Goal: Task Accomplishment & Management: Manage account settings

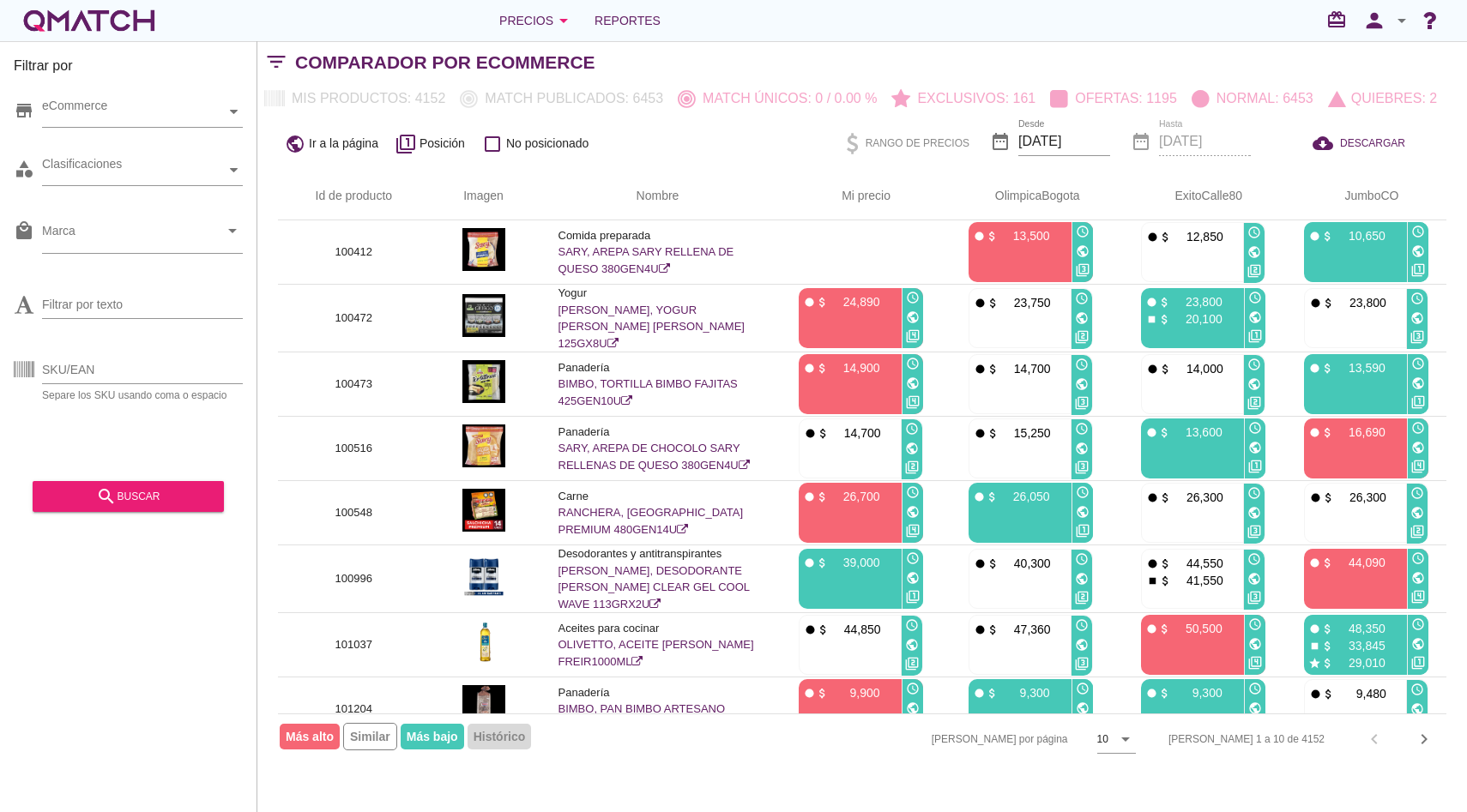
click at [1397, 15] on icon "arrow_drop_down" at bounding box center [1402, 21] width 21 height 21
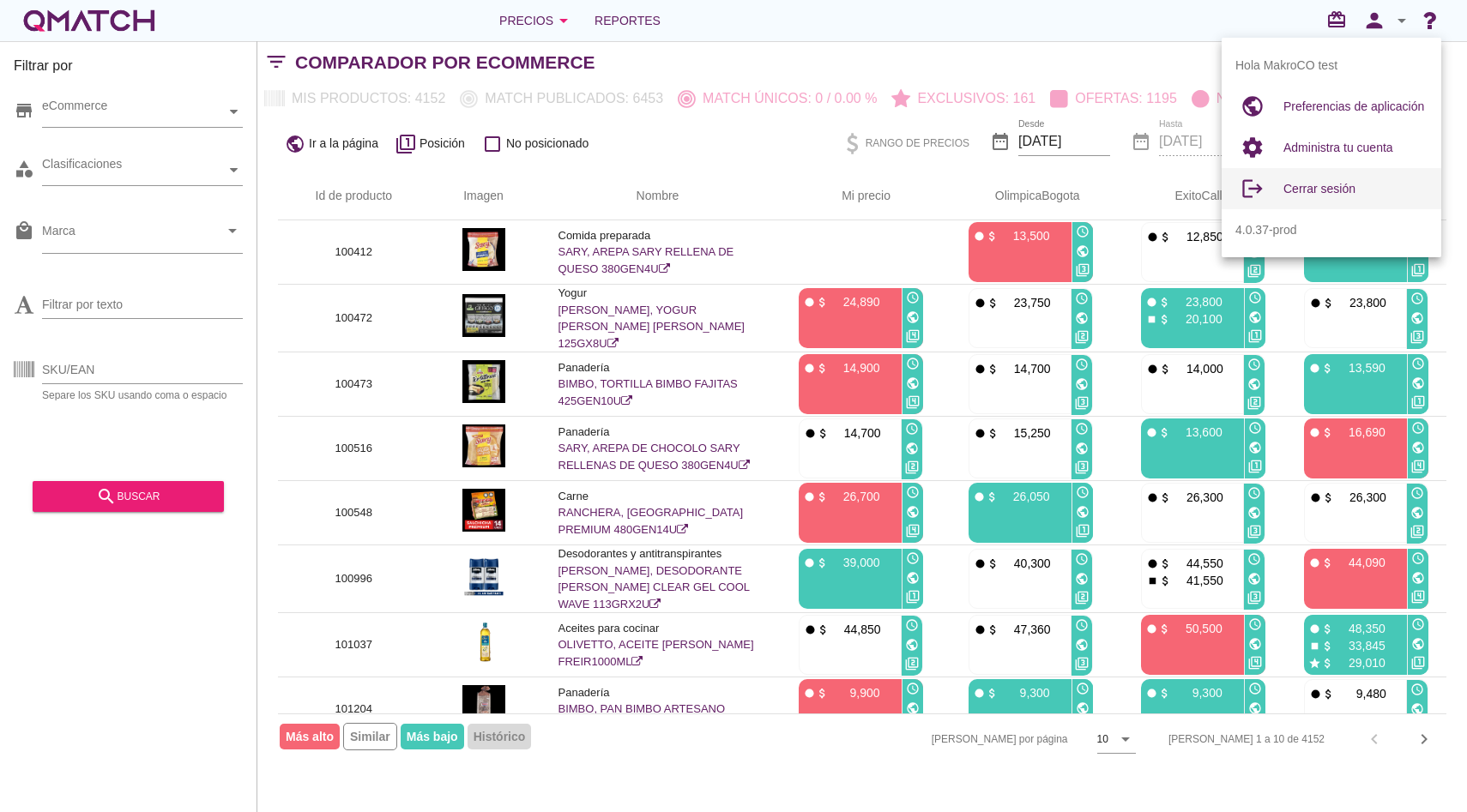
click at [1348, 196] on div "Cerrar sesión" at bounding box center [1356, 189] width 144 height 21
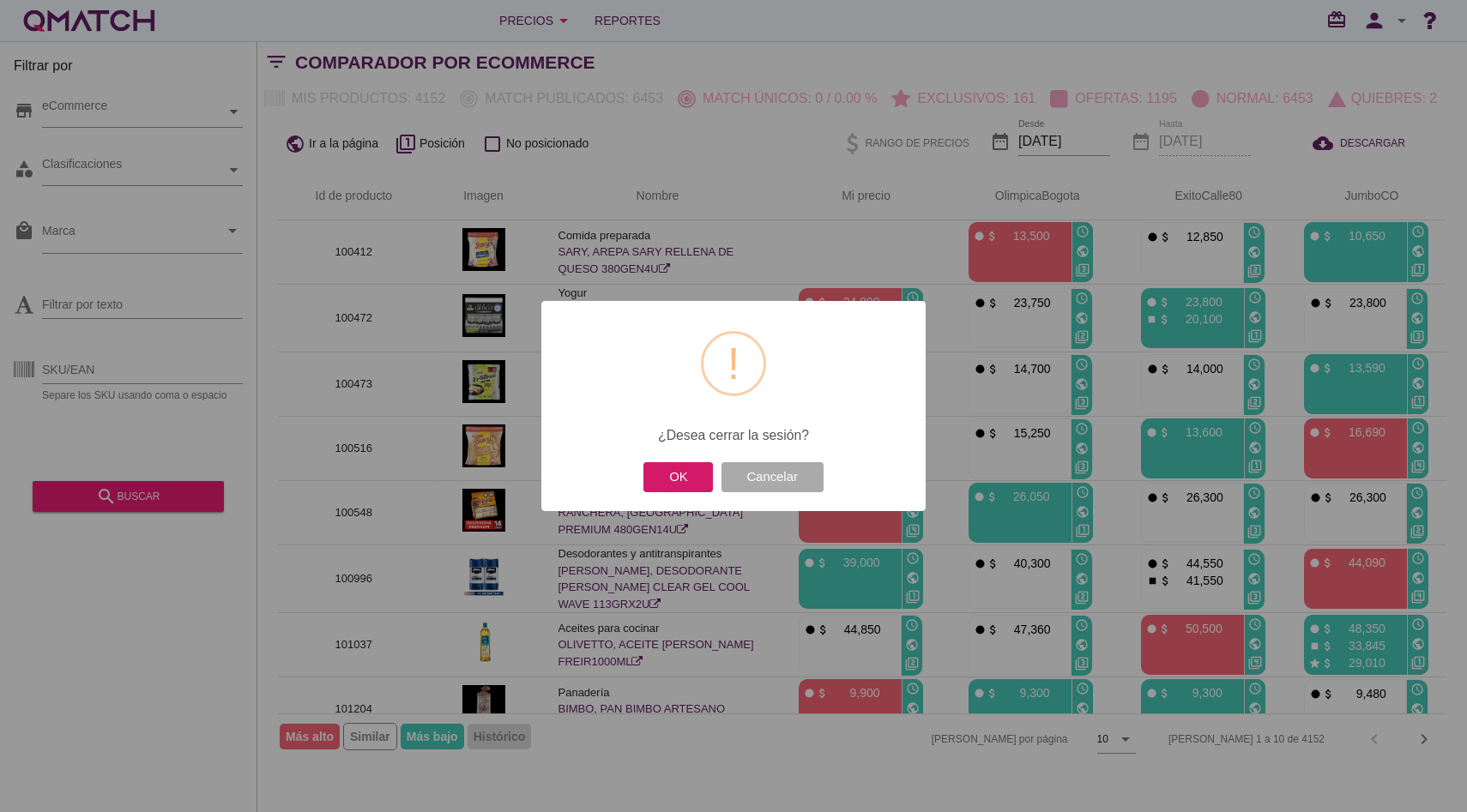
click at [696, 477] on button "OK" at bounding box center [678, 478] width 69 height 30
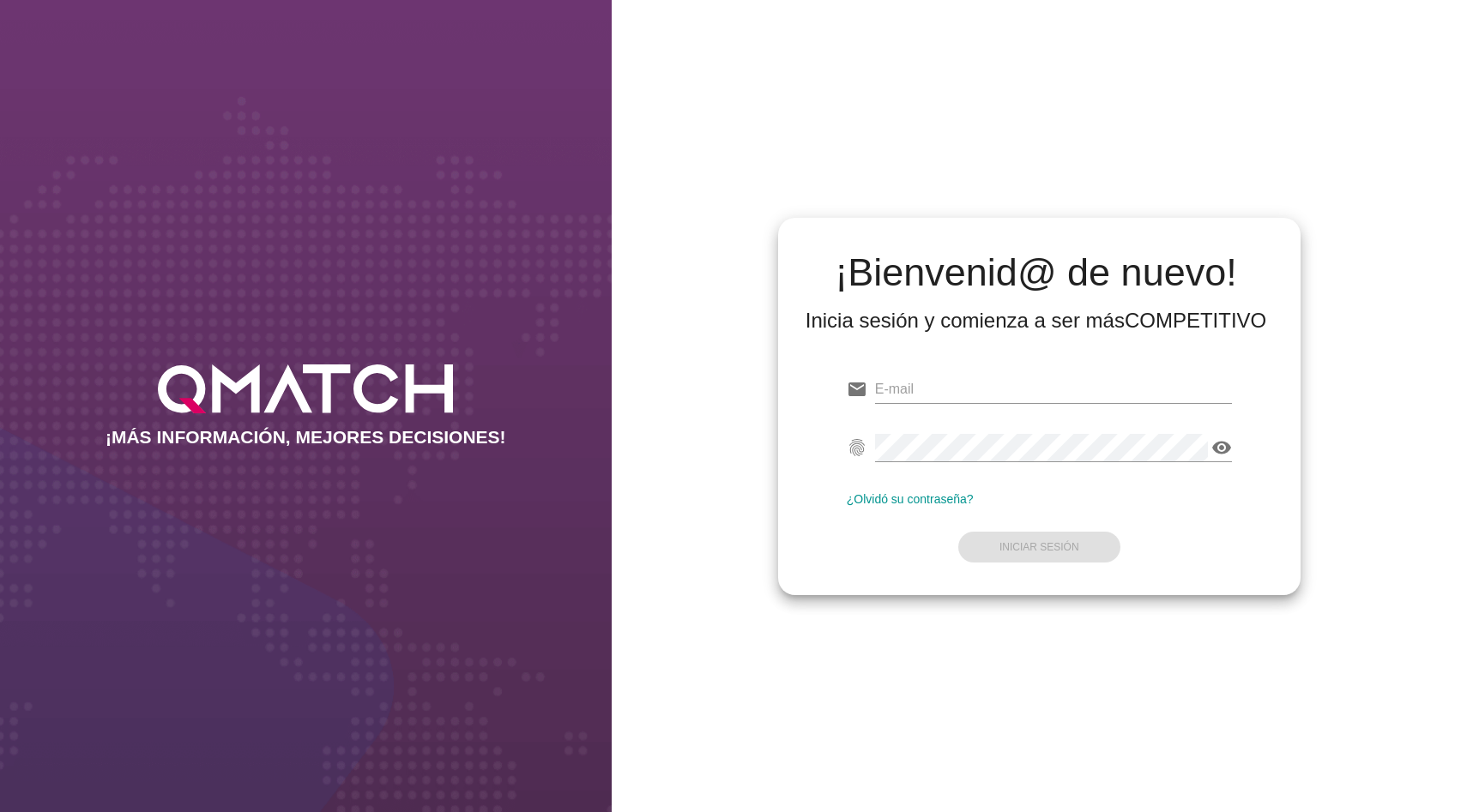
type input "[EMAIL_ADDRESS][DOMAIN_NAME]"
